Goal: Task Accomplishment & Management: Complete application form

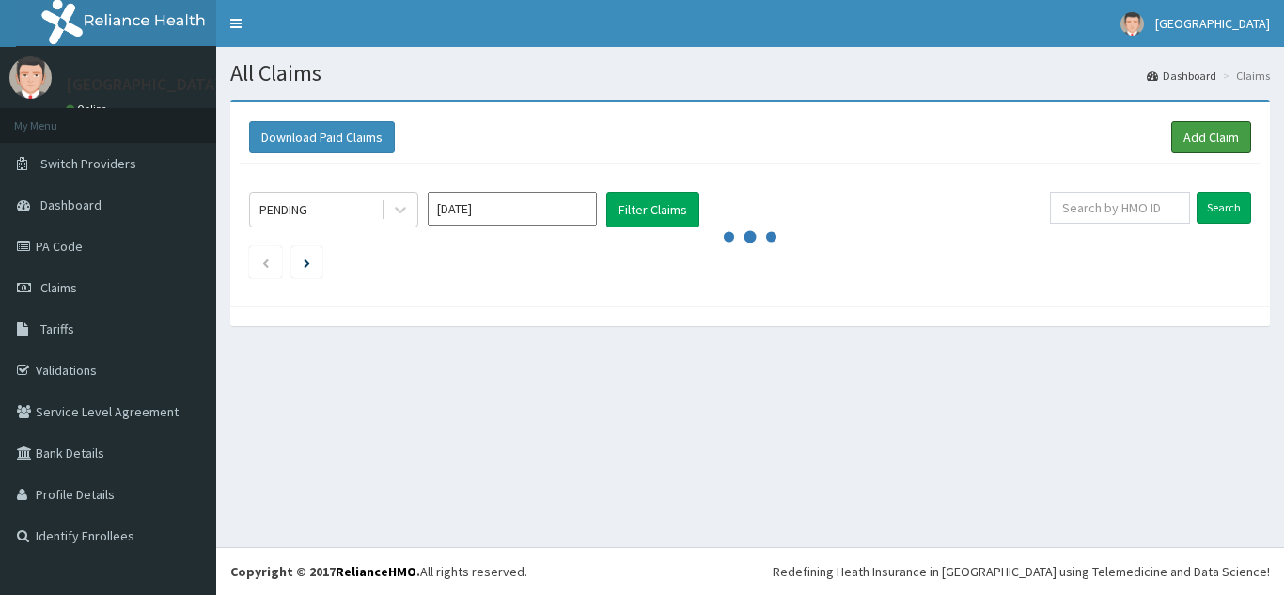
click at [1202, 134] on link "Add Claim" at bounding box center [1211, 137] width 80 height 32
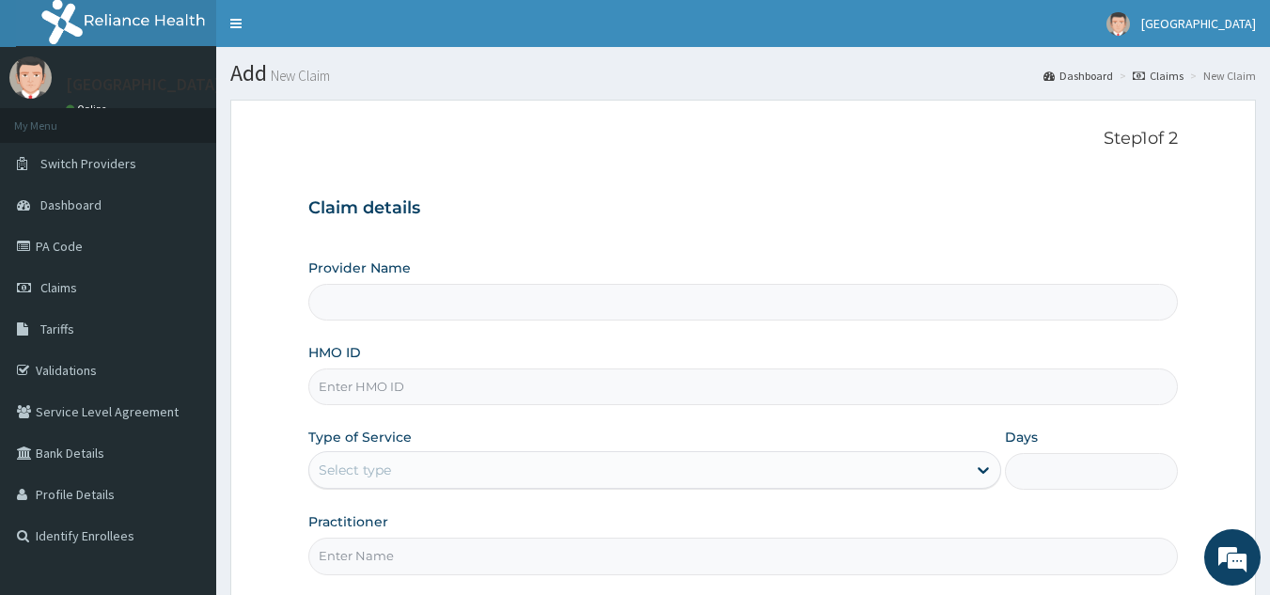
click at [341, 388] on input "HMO ID" at bounding box center [743, 386] width 870 height 37
type input "[GEOGRAPHIC_DATA]"
type input "PIZ/10048/A"
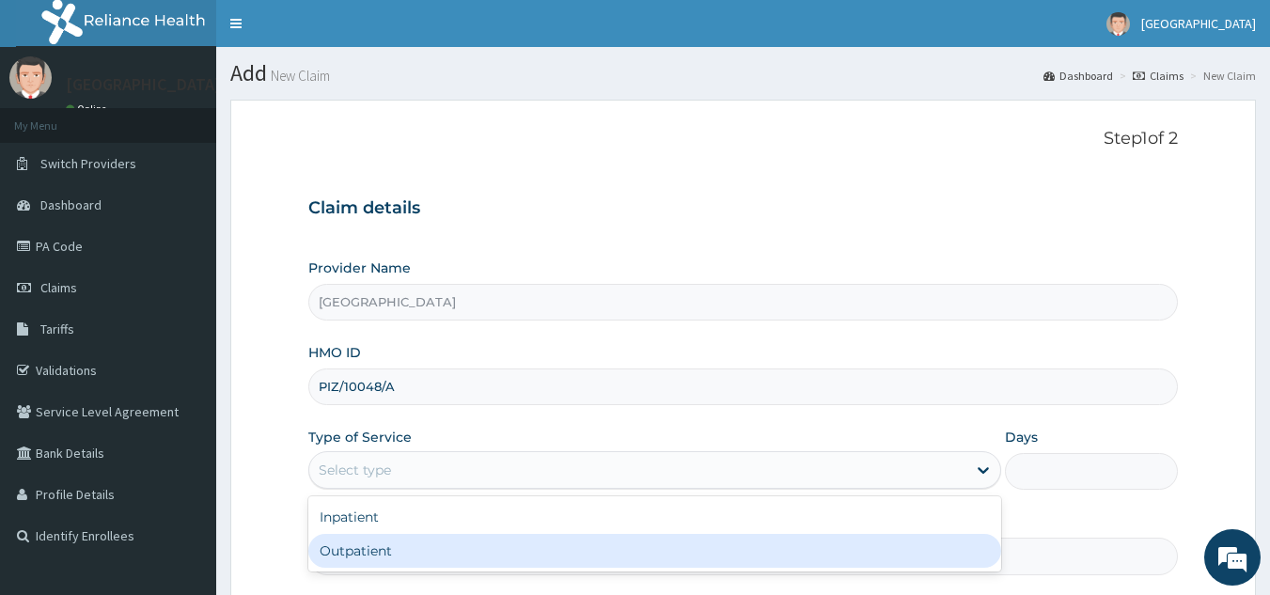
drag, startPoint x: 451, startPoint y: 477, endPoint x: 353, endPoint y: 548, distance: 120.5
click at [353, 489] on div "option Outpatient focused, 2 of 2. 2 results available. Use Up and Down to choo…" at bounding box center [654, 470] width 693 height 38
click at [353, 548] on div "Outpatient" at bounding box center [654, 551] width 693 height 34
type input "1"
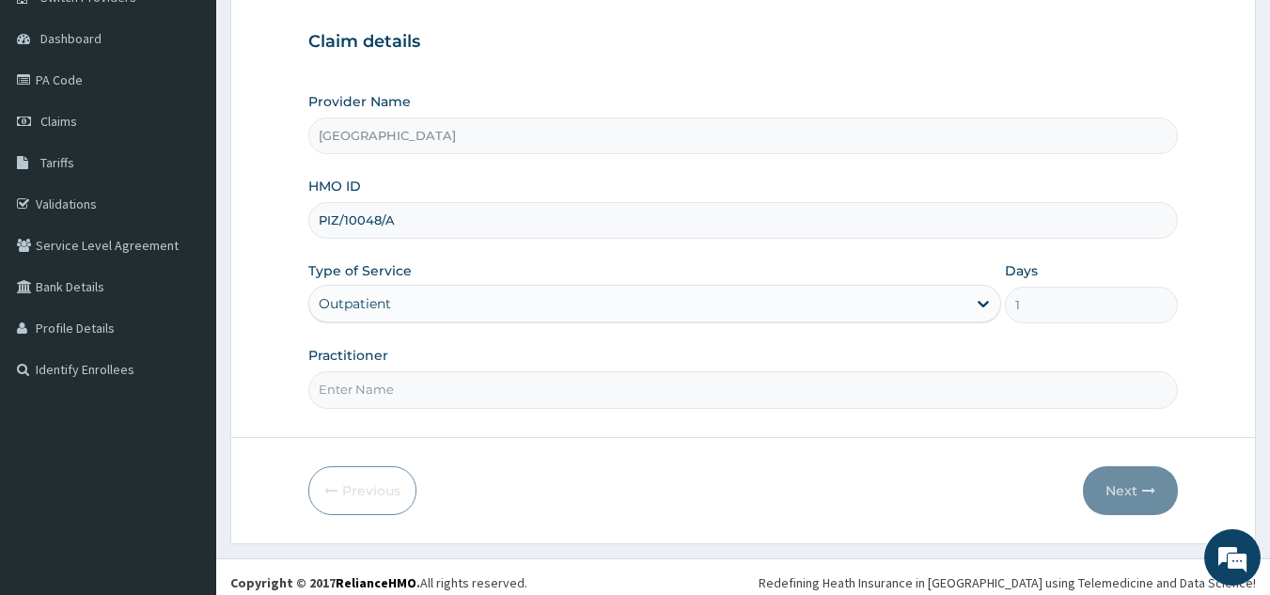
scroll to position [178, 0]
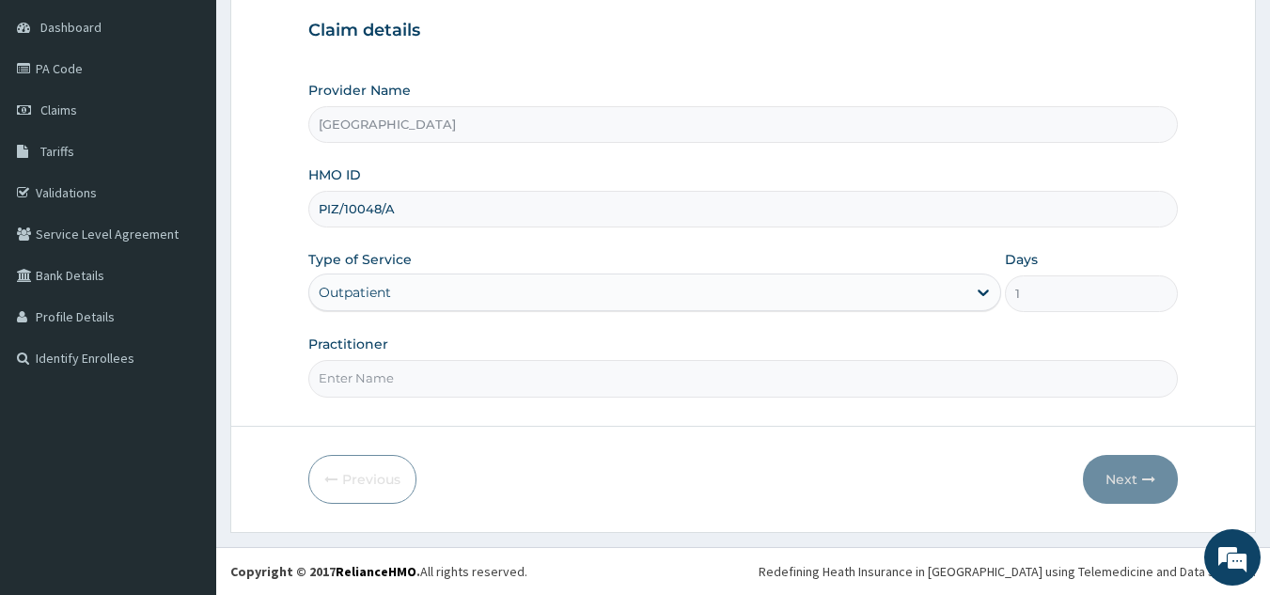
drag, startPoint x: 542, startPoint y: 382, endPoint x: 458, endPoint y: 468, distance: 120.9
click at [458, 468] on form "Step 1 of 2 Claim details Provider Name [GEOGRAPHIC_DATA] HMO ID PIZ/10048/A Ty…" at bounding box center [742, 227] width 1025 height 611
type input "[PERSON_NAME][GEOGRAPHIC_DATA]"
click at [1111, 473] on button "Next" at bounding box center [1130, 479] width 95 height 49
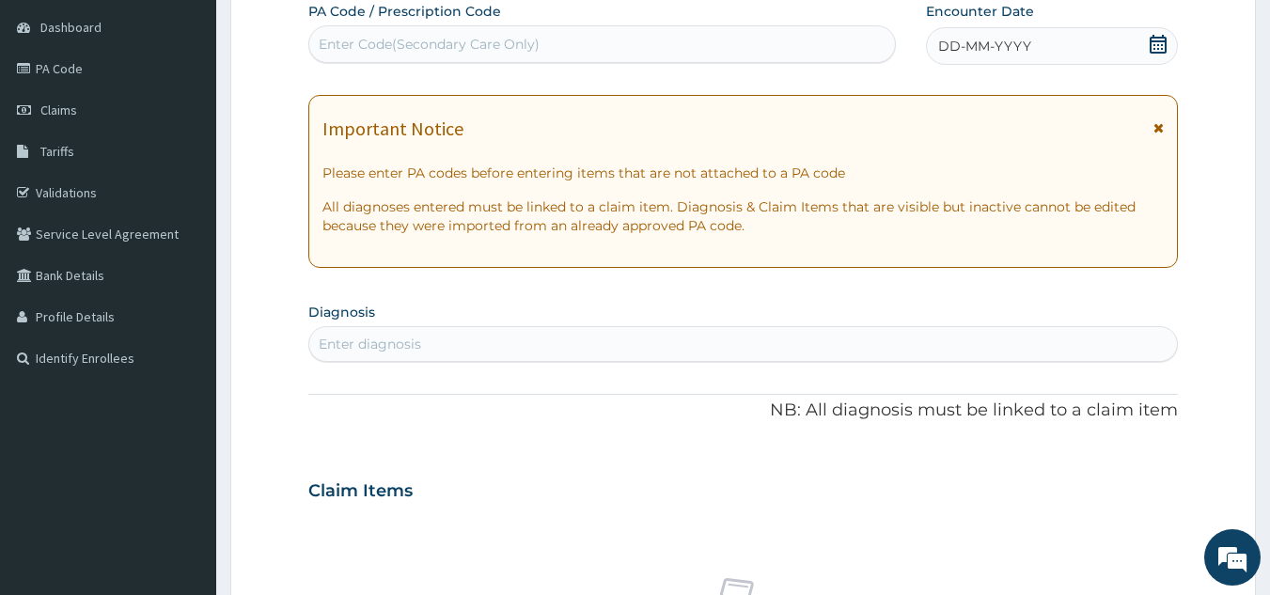
click at [372, 52] on div "Enter Code(Secondary Care Only)" at bounding box center [429, 44] width 221 height 19
paste input "PA/BAF39D"
type input "PA/BAF39D"
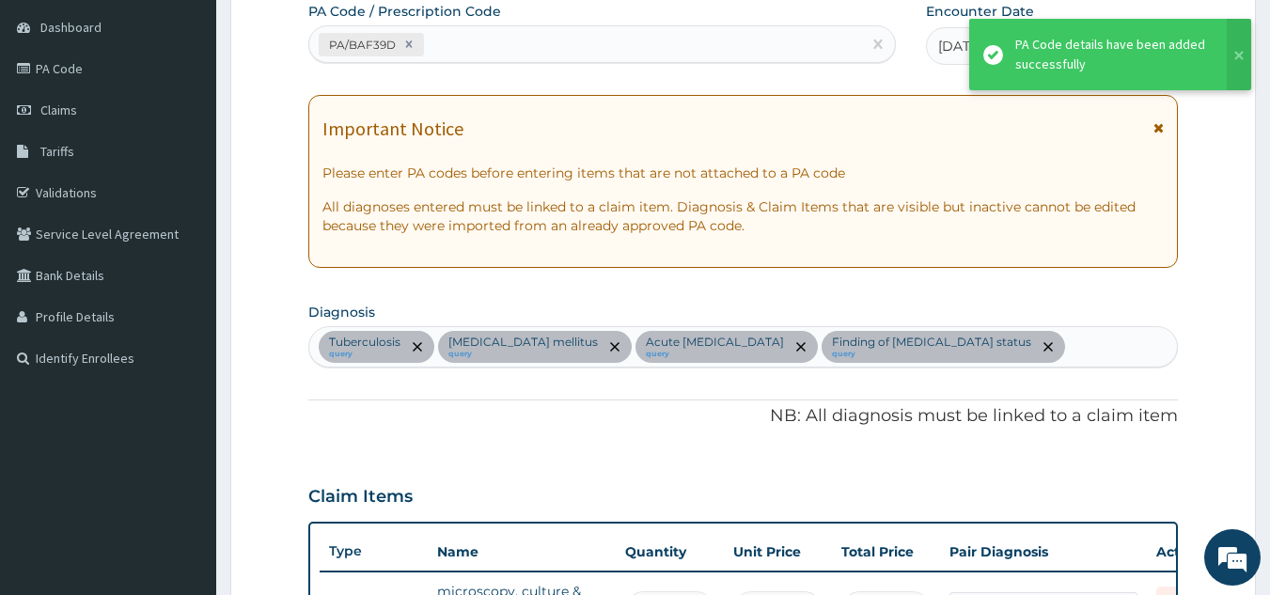
scroll to position [679, 0]
